Goal: Task Accomplishment & Management: Manage account settings

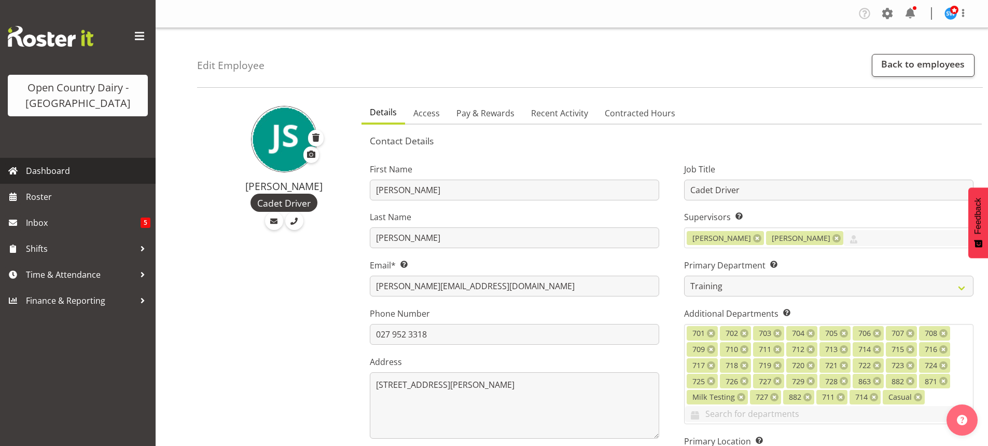
select select "763"
select select "1054"
select select "TimelineWeek"
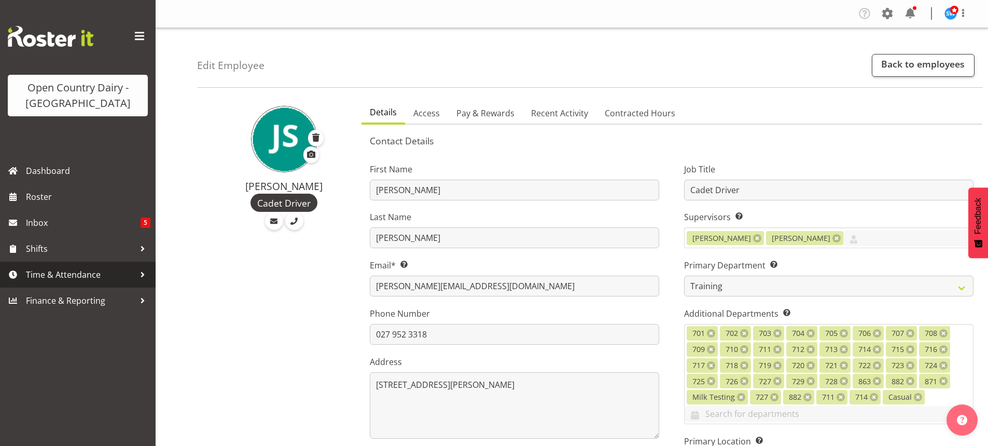
click at [52, 271] on span "Time & Attendance" at bounding box center [80, 275] width 109 height 16
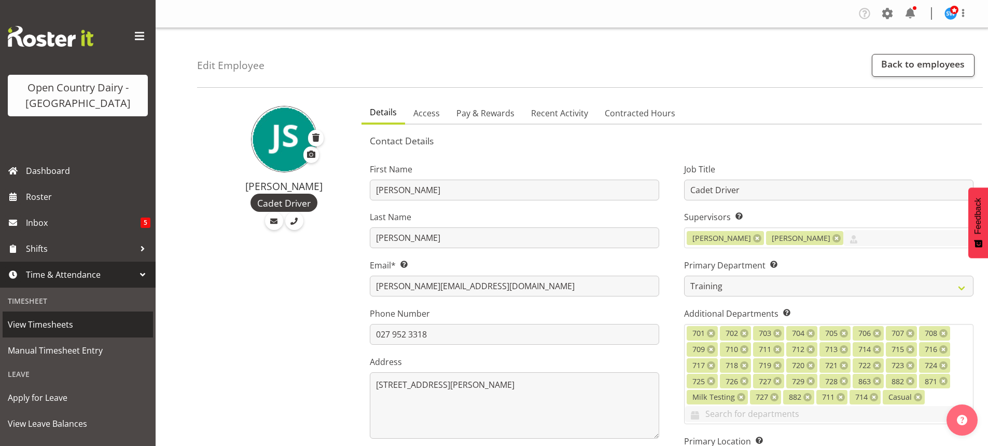
click at [39, 319] on span "View Timesheets" at bounding box center [78, 324] width 140 height 16
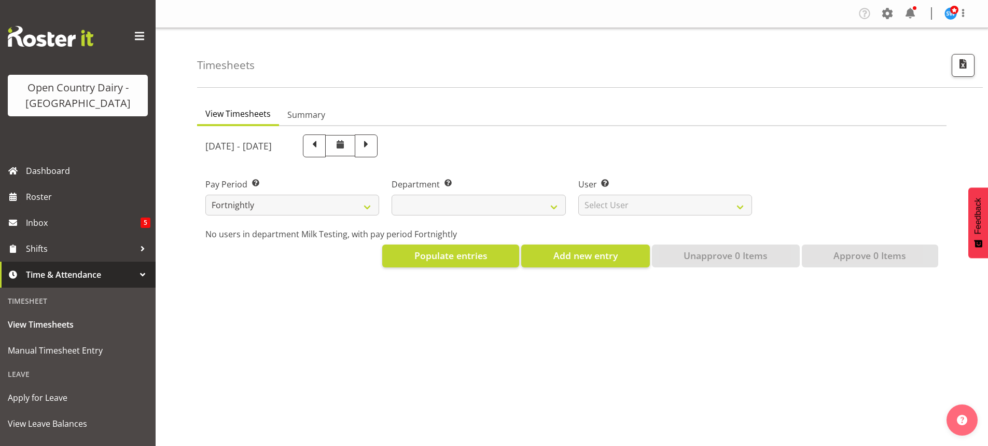
select select
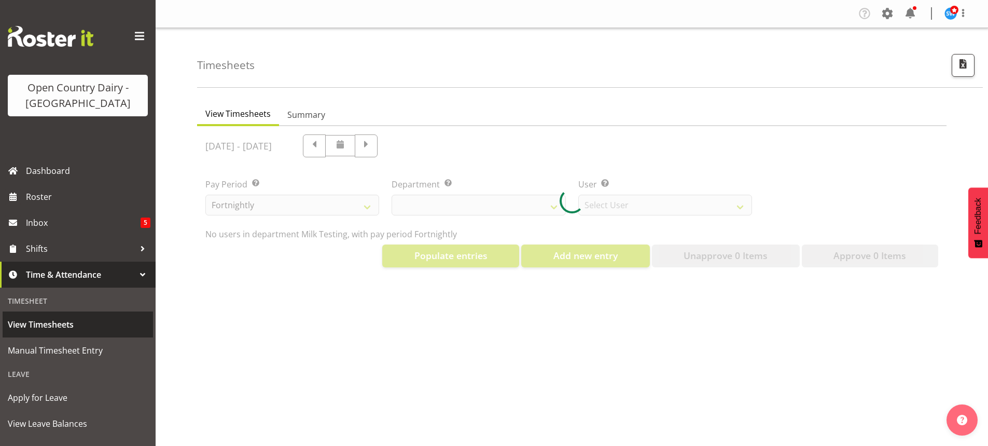
click at [46, 324] on span "View Timesheets" at bounding box center [78, 324] width 140 height 16
select select "733"
select select "7414"
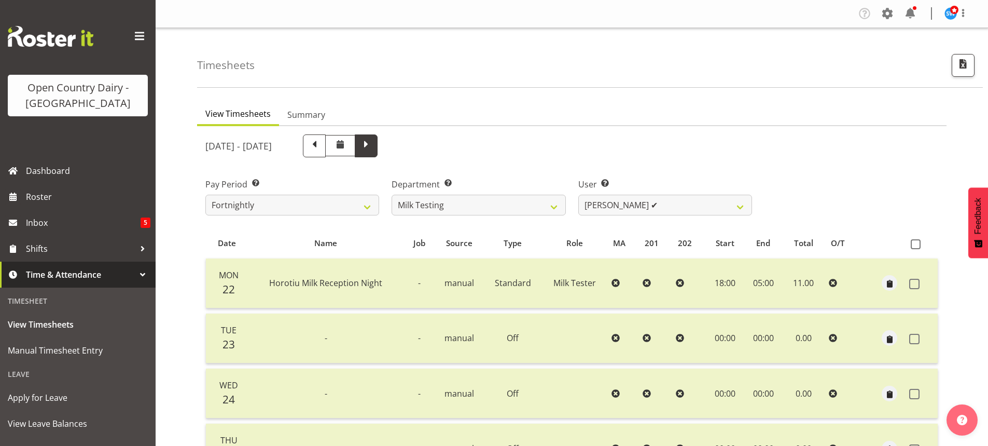
click at [373, 146] on span at bounding box center [365, 144] width 13 height 13
select select
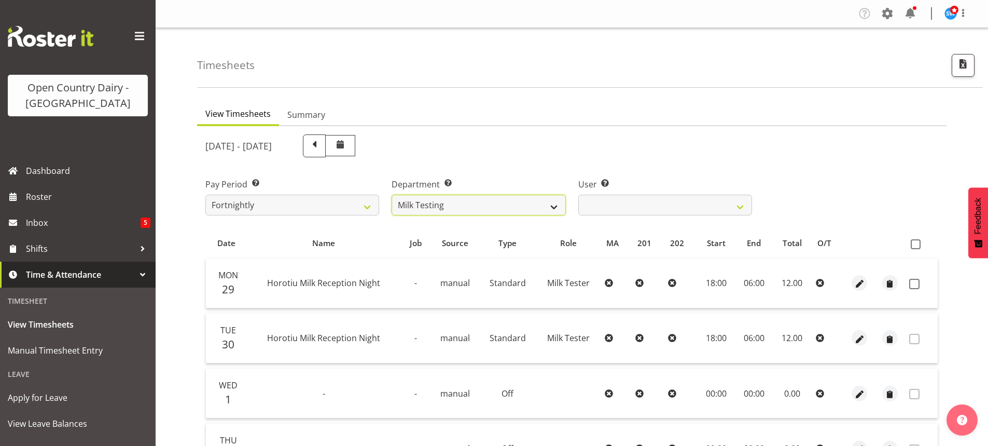
click at [554, 203] on select "701 702 703 704 705 706 707 708 709 710 711 712 713 714 715 716 717 718 719 720" at bounding box center [479, 204] width 174 height 21
select select "802"
click at [392, 194] on select "701 702 703 704 705 706 707 708 709 710 711 712 713 714 715 716 717 718 719 720" at bounding box center [479, 204] width 174 height 21
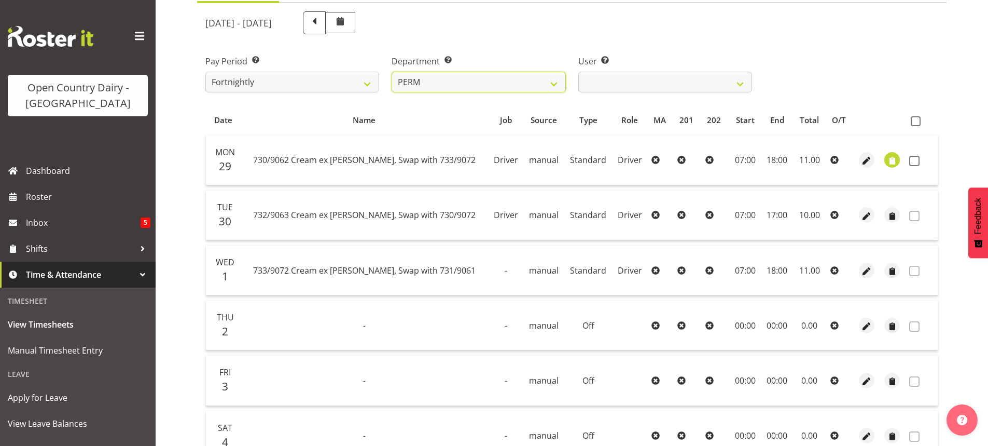
scroll to position [156, 0]
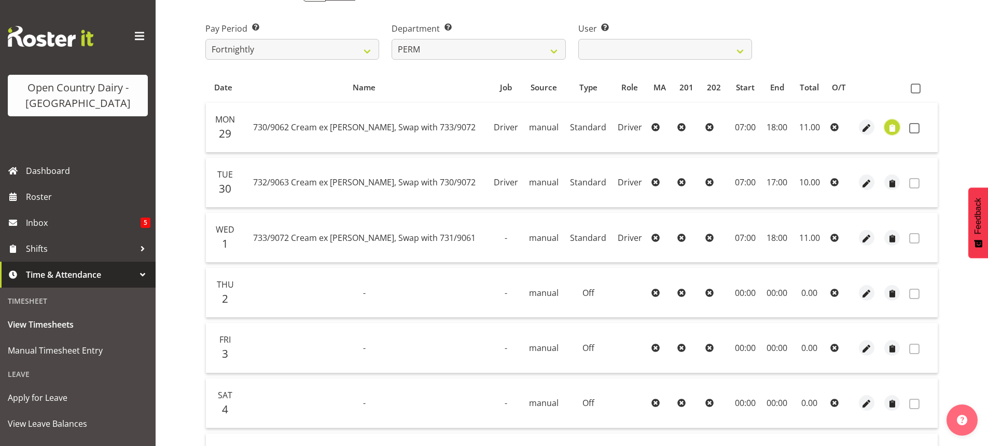
click at [891, 126] on span "button" at bounding box center [892, 128] width 12 height 12
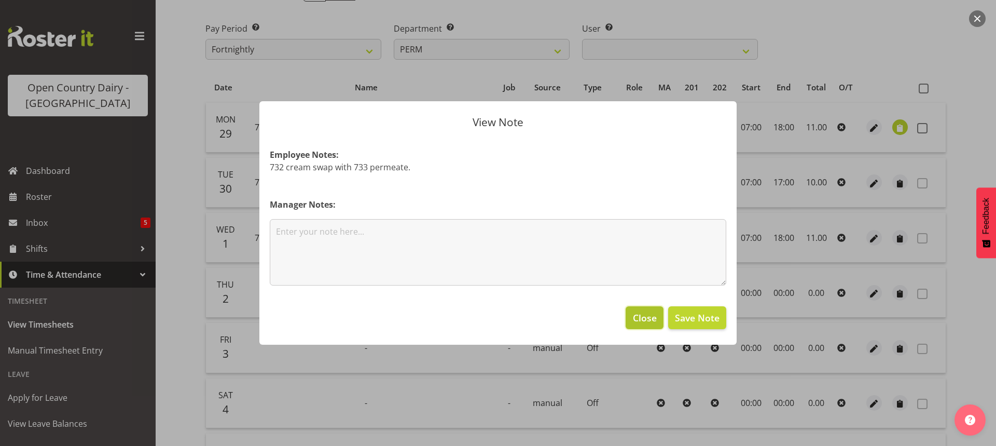
click at [649, 316] on span "Close" at bounding box center [645, 317] width 24 height 13
